Goal: Find specific page/section: Find specific page/section

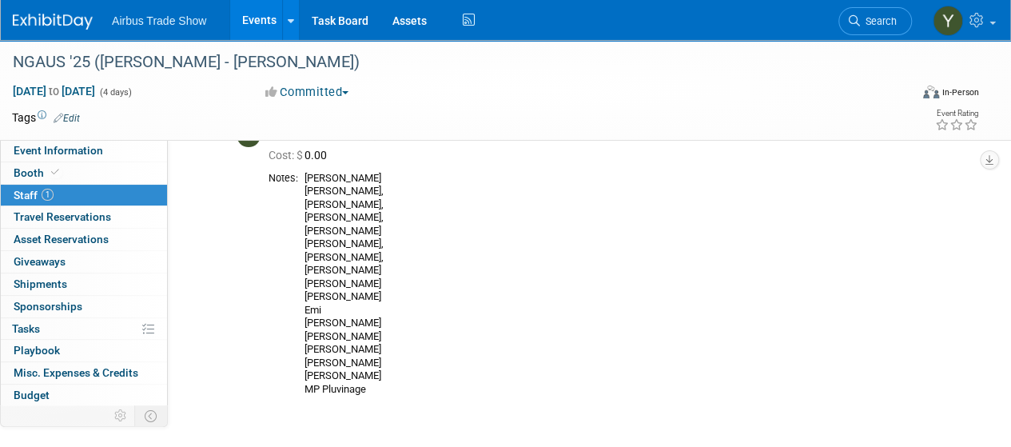
click at [251, 4] on link "Events" at bounding box center [259, 20] width 58 height 40
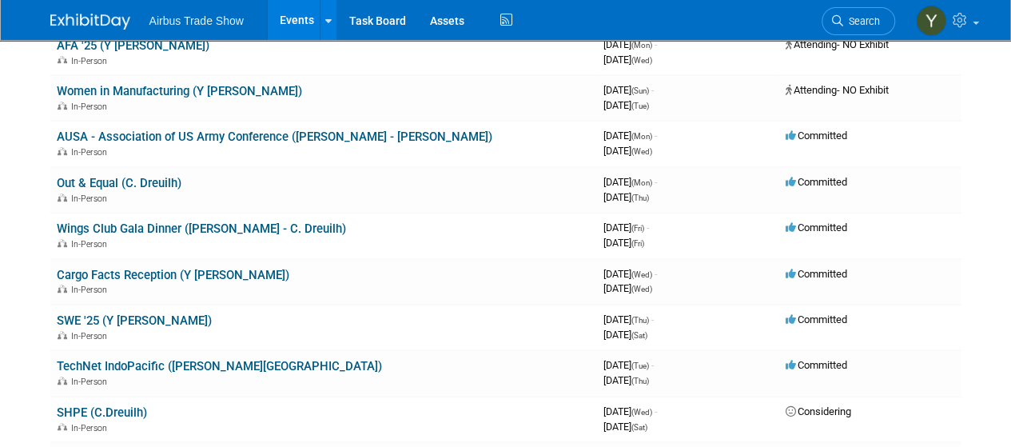
scroll to position [378, 0]
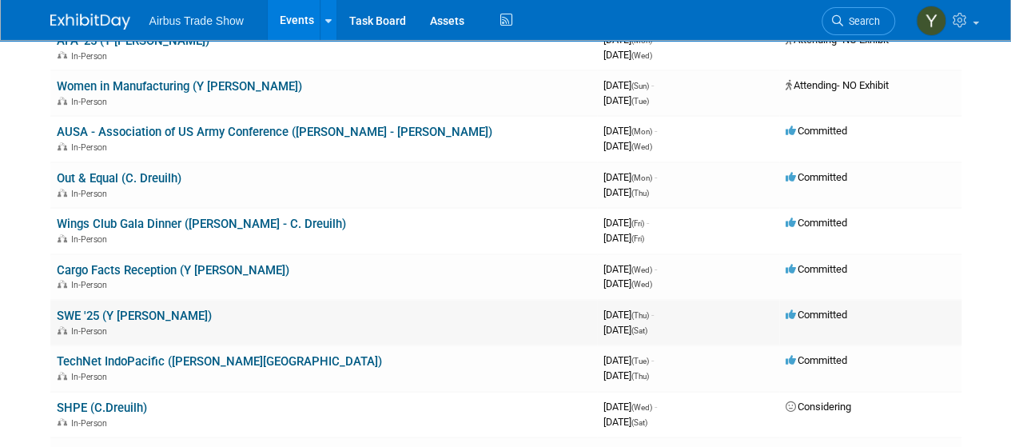
click at [129, 317] on link "SWE '25 (Y [PERSON_NAME])" at bounding box center [134, 315] width 155 height 14
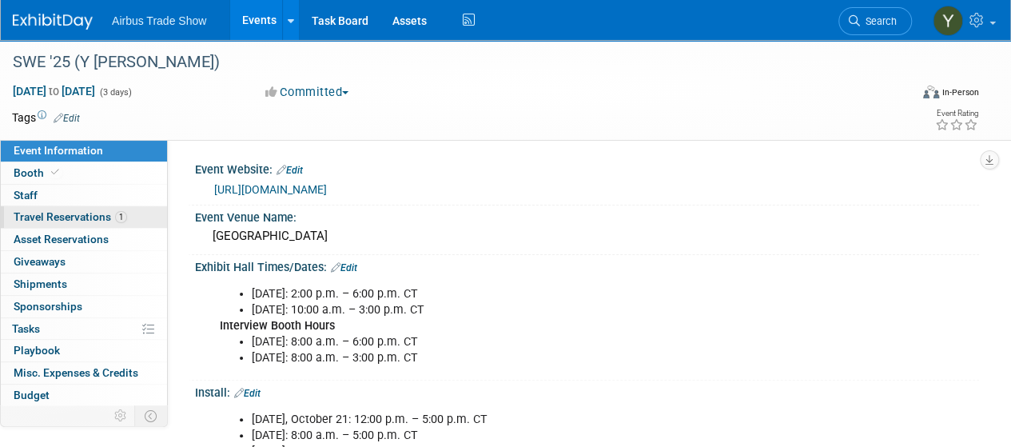
click at [89, 213] on span "Travel Reservations 1" at bounding box center [70, 216] width 113 height 13
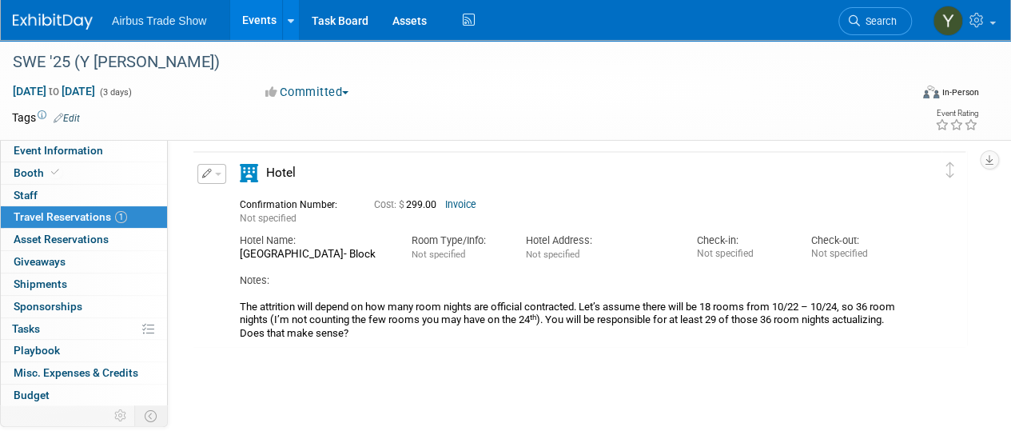
scroll to position [58, 0]
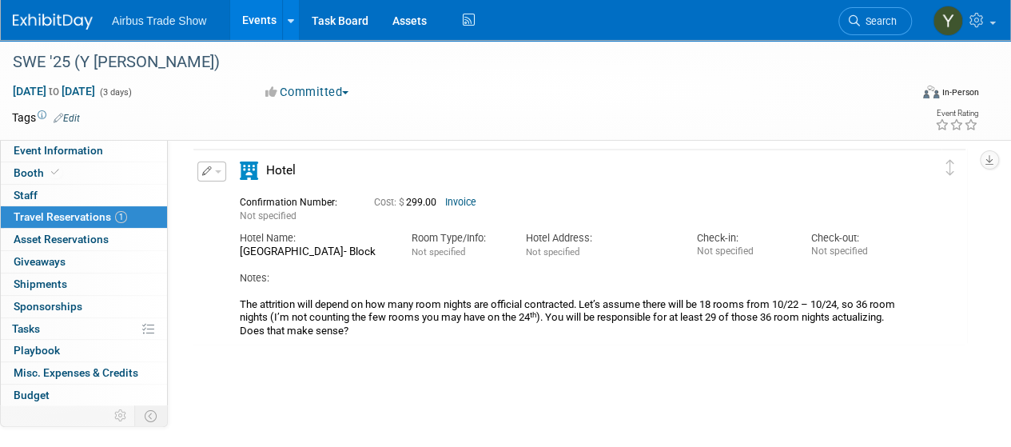
click at [455, 197] on link "Invoice" at bounding box center [460, 202] width 31 height 11
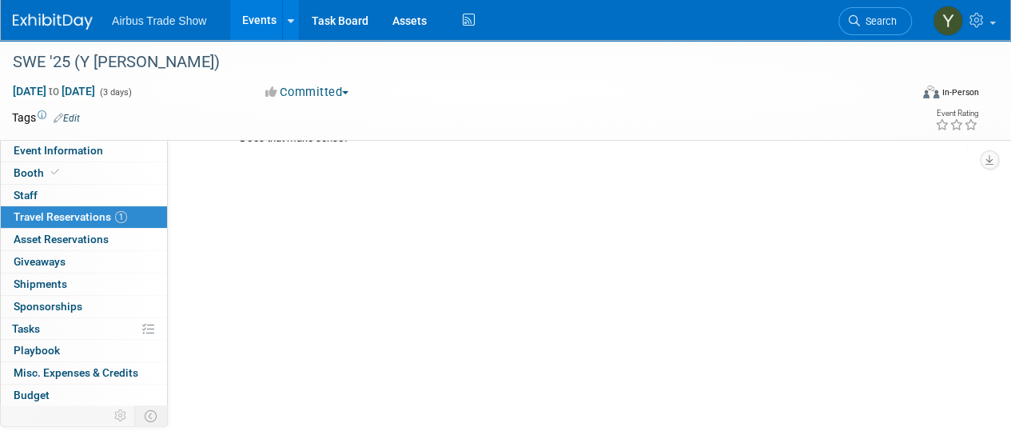
scroll to position [254, 0]
